Goal: Information Seeking & Learning: Learn about a topic

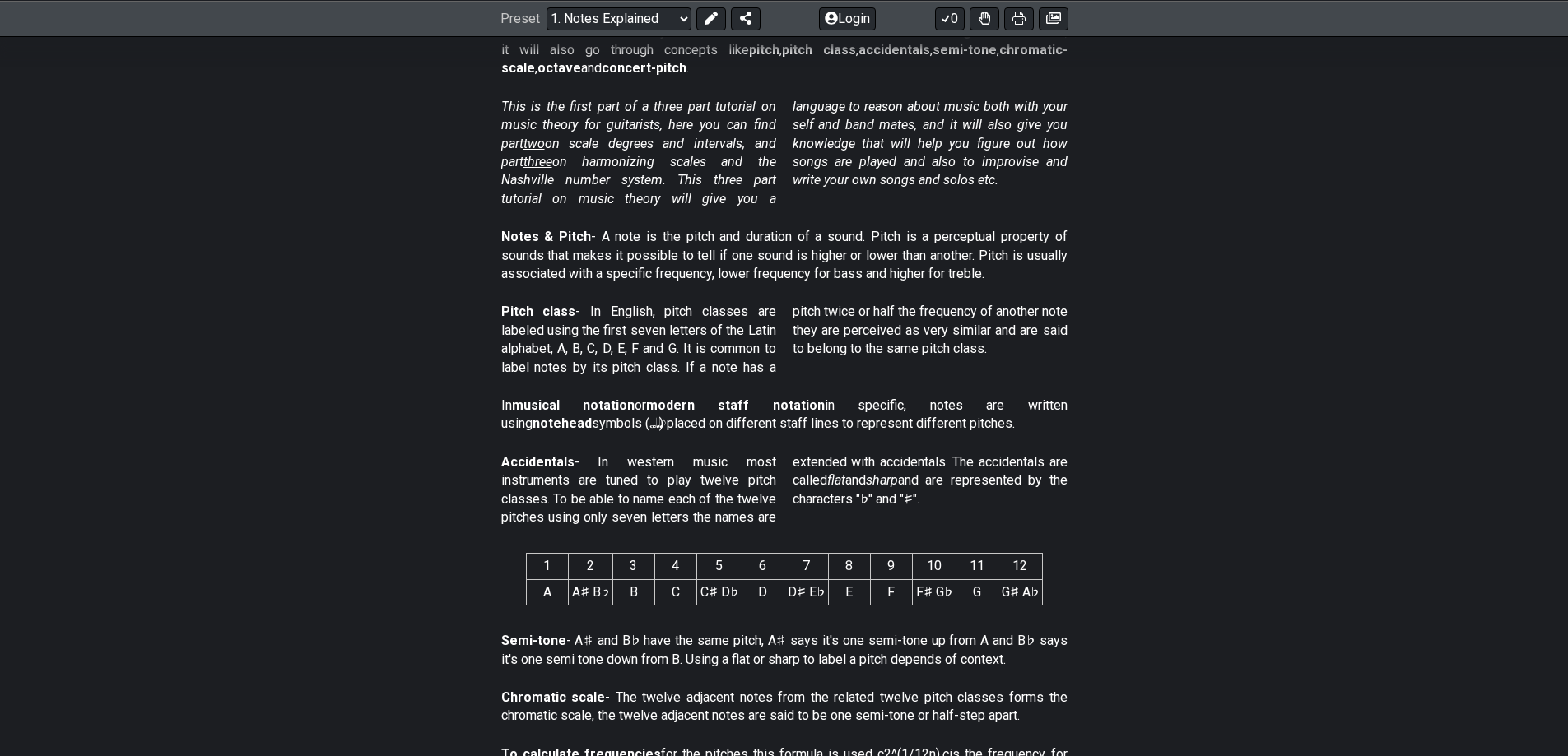
scroll to position [494, 0]
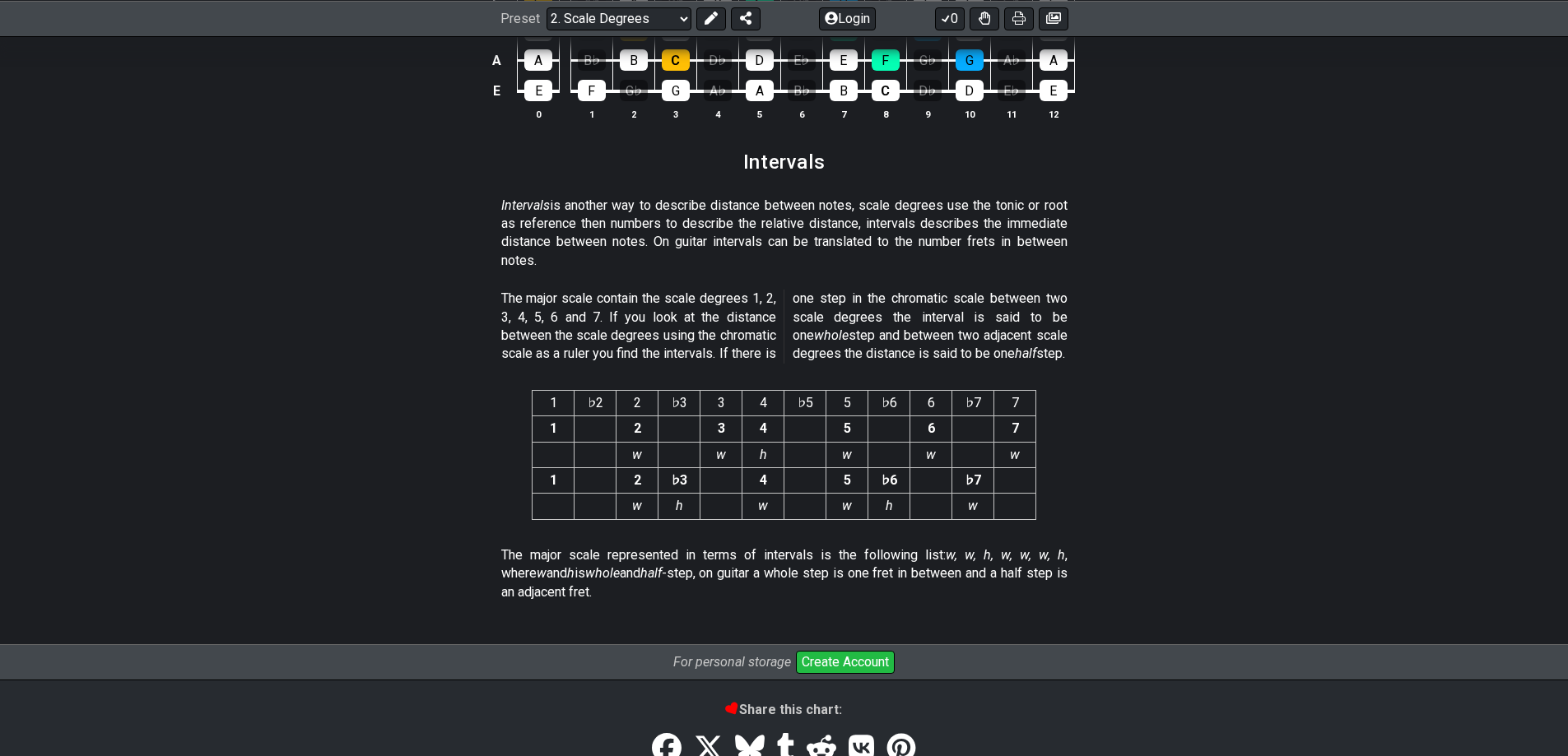
scroll to position [4270, 0]
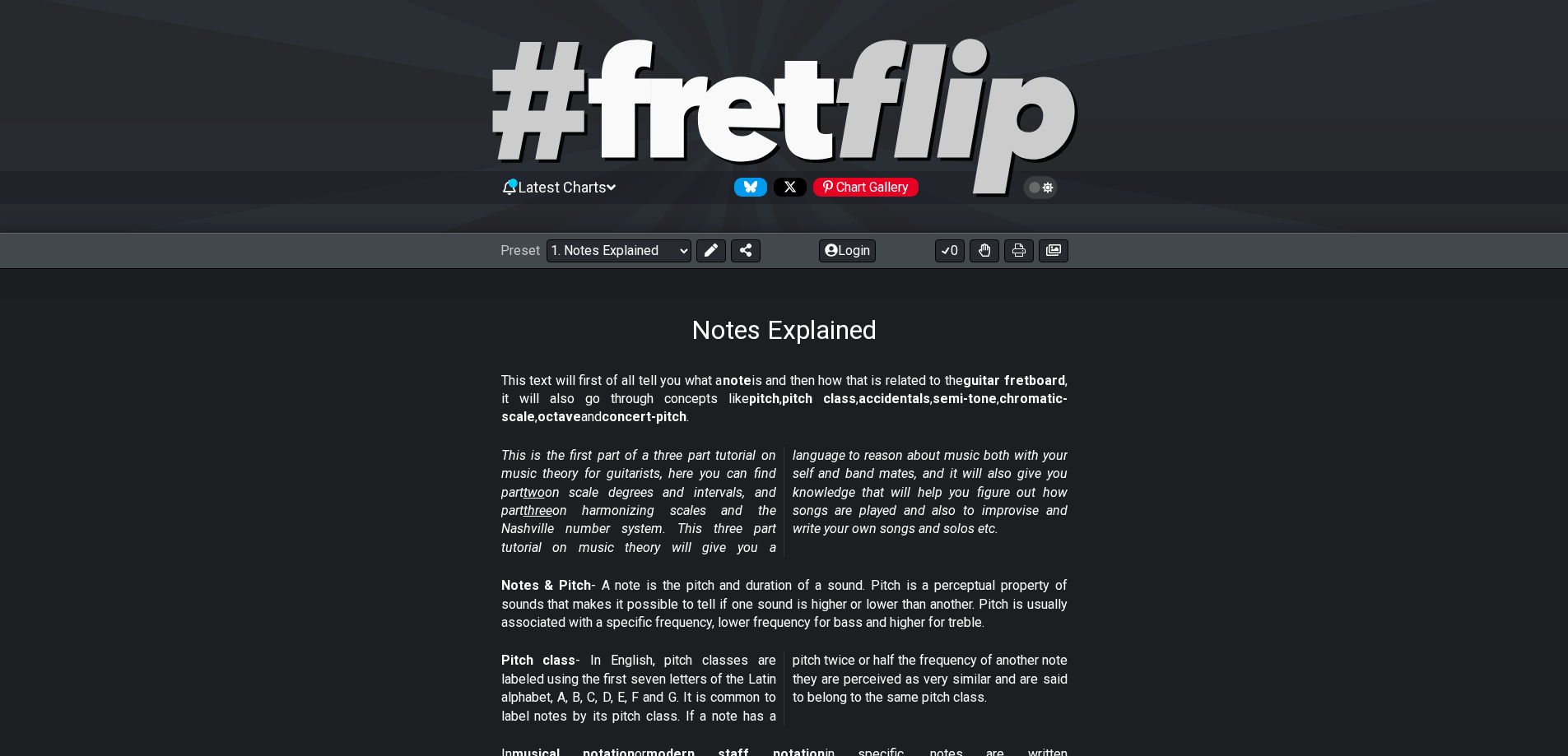
click at [616, 189] on icon at bounding box center [611, 187] width 9 height 15
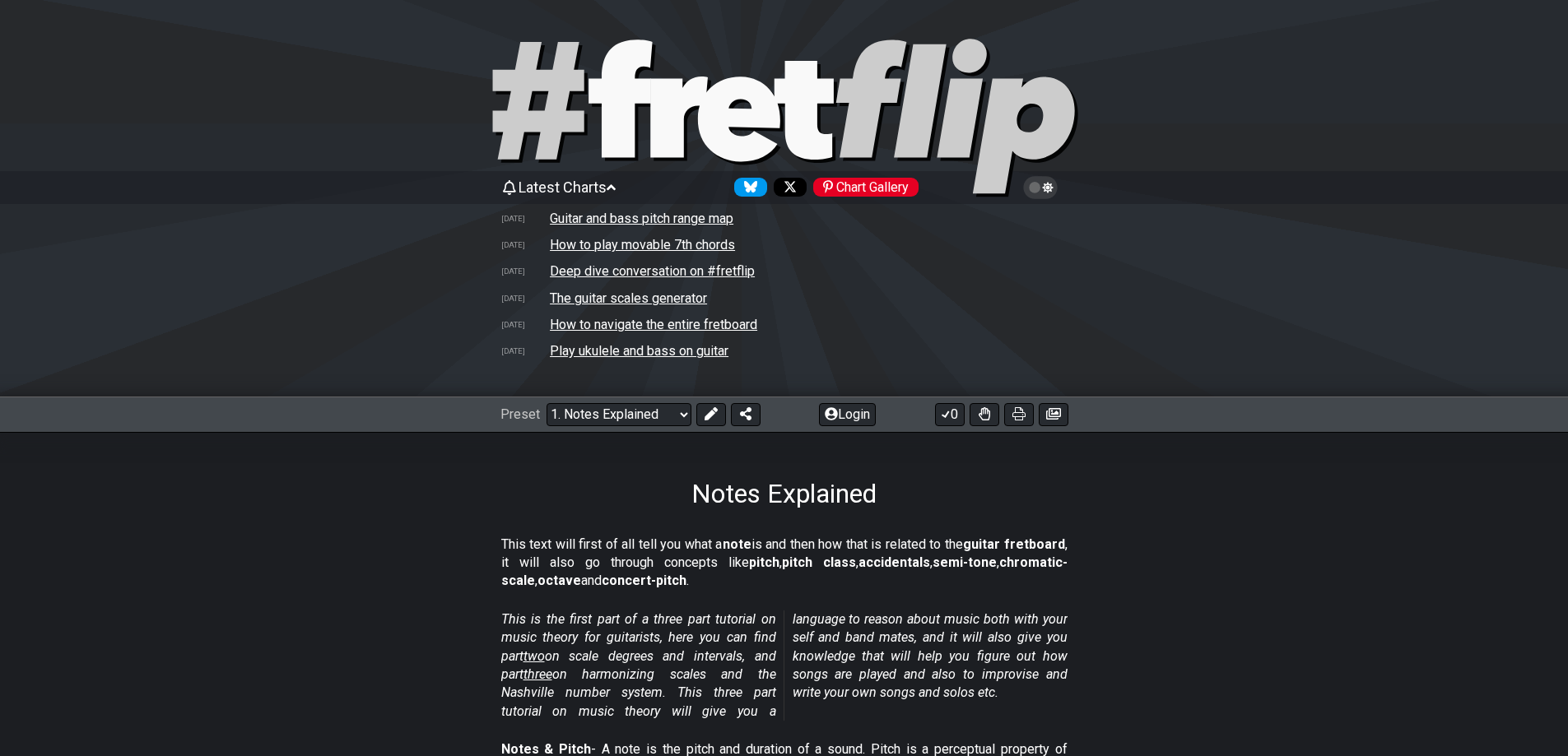
click at [467, 471] on div "Notes Explained" at bounding box center [784, 470] width 1568 height 77
click at [601, 420] on select "Welcome to #fretflip! Initial Preset Custom Preset Minor Pentatonic Major Penta…" at bounding box center [619, 414] width 145 height 23
